Goal: Find specific fact: Find contact information

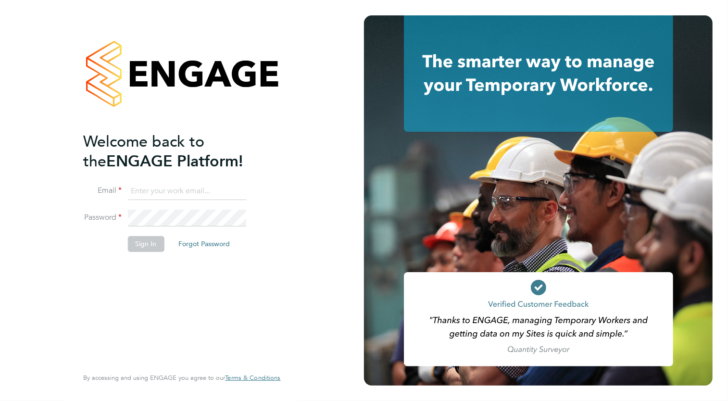
type input "[EMAIL_ADDRESS][DOMAIN_NAME]"
click at [136, 252] on li "Sign In Forgot Password" at bounding box center [177, 248] width 188 height 25
click at [144, 245] on button "Sign In" at bounding box center [145, 243] width 37 height 15
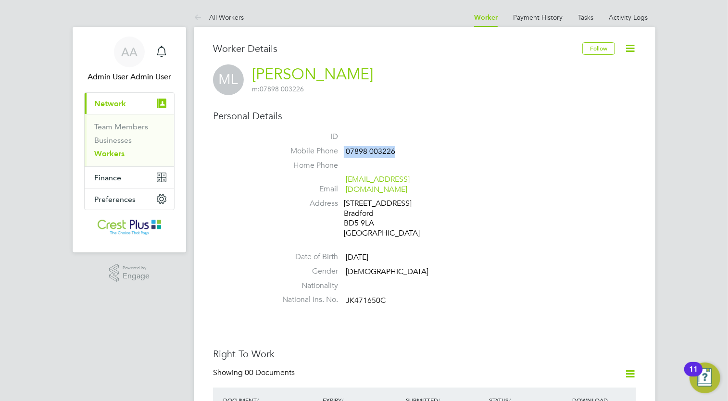
drag, startPoint x: 397, startPoint y: 151, endPoint x: 344, endPoint y: 151, distance: 53.4
click at [344, 151] on li "Mobile Phone [PHONE_NUMBER]" at bounding box center [453, 153] width 365 height 14
drag, startPoint x: 344, startPoint y: 151, endPoint x: 349, endPoint y: 152, distance: 4.9
click at [349, 152] on span "07898 003226" at bounding box center [371, 152] width 50 height 10
click at [393, 153] on span "07898 003226" at bounding box center [371, 152] width 50 height 10
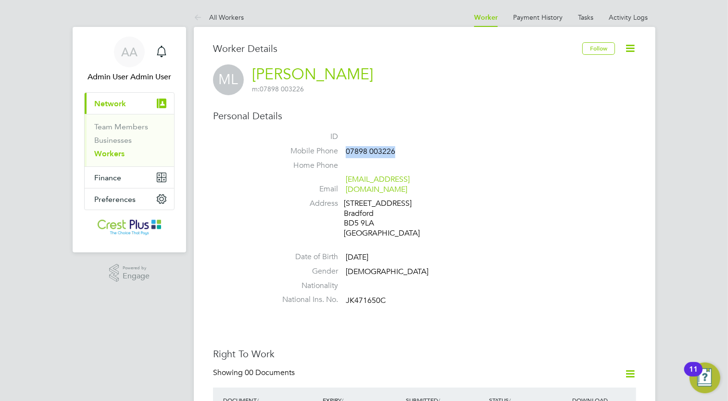
drag, startPoint x: 394, startPoint y: 151, endPoint x: 346, endPoint y: 147, distance: 47.8
click at [346, 147] on span "07898 003226" at bounding box center [371, 152] width 50 height 10
drag, startPoint x: 346, startPoint y: 147, endPoint x: 374, endPoint y: 149, distance: 28.0
copy span "07898 003226"
